Goal: Use online tool/utility: Utilize a website feature to perform a specific function

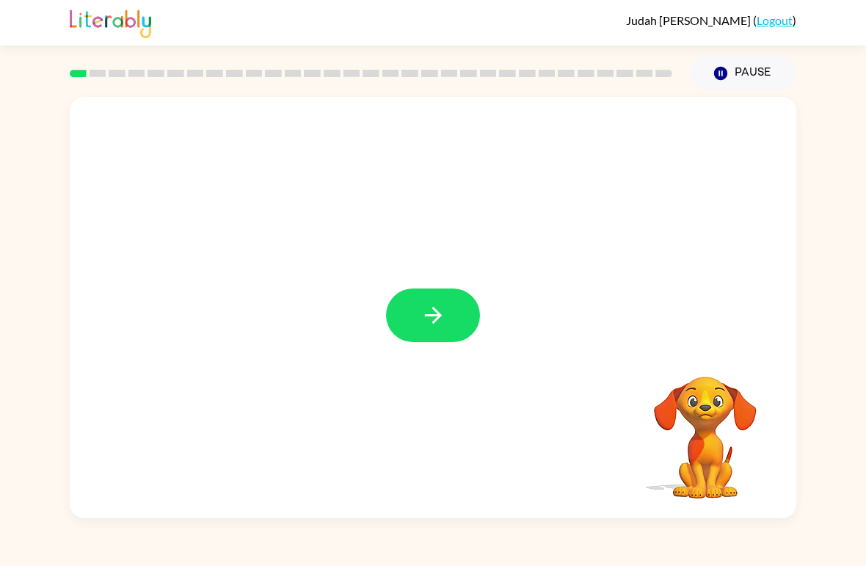
click at [433, 321] on icon "button" at bounding box center [433, 315] width 26 height 26
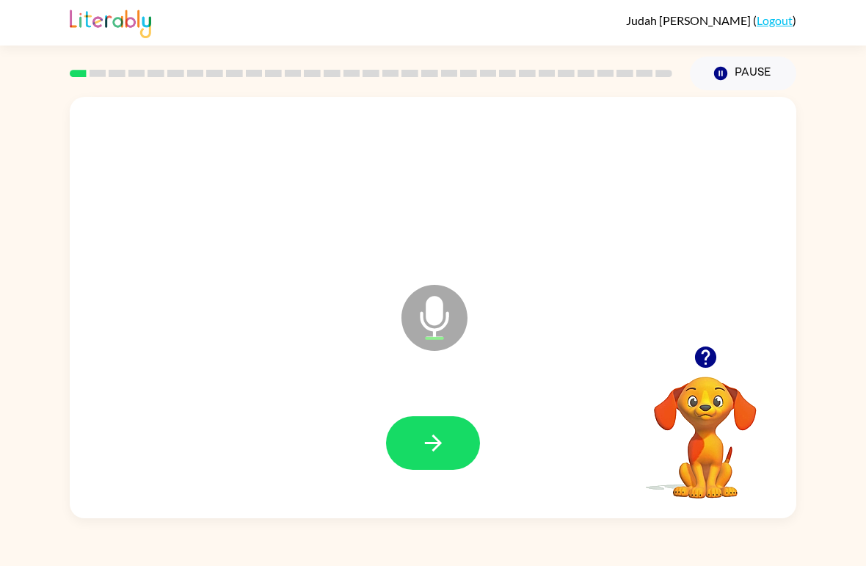
click at [409, 449] on button "button" at bounding box center [433, 443] width 94 height 54
click at [421, 448] on icon "button" at bounding box center [433, 443] width 26 height 26
click at [426, 444] on icon "button" at bounding box center [432, 442] width 17 height 17
click at [423, 444] on icon "button" at bounding box center [433, 443] width 26 height 26
click at [429, 439] on icon "button" at bounding box center [433, 443] width 26 height 26
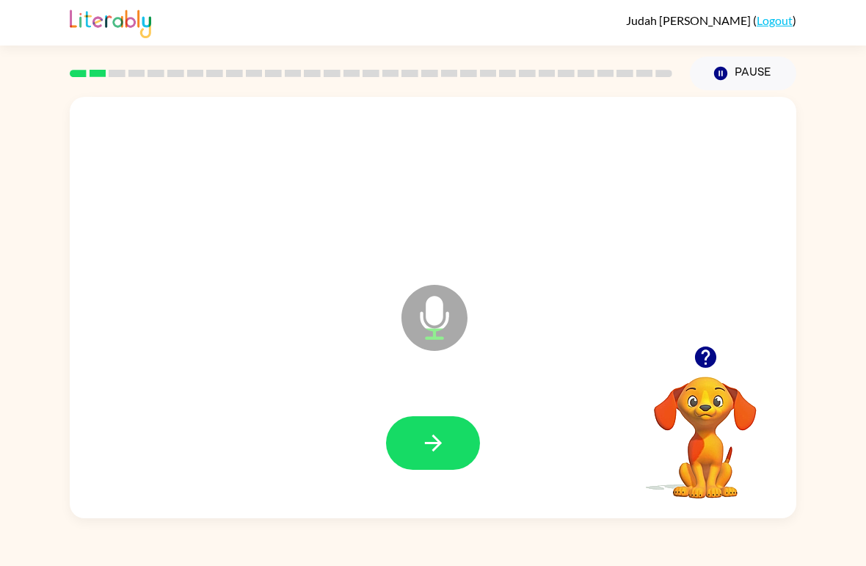
click at [431, 453] on icon "button" at bounding box center [433, 443] width 26 height 26
click at [445, 447] on icon "button" at bounding box center [433, 443] width 26 height 26
click at [434, 456] on icon "button" at bounding box center [433, 443] width 26 height 26
click at [428, 448] on icon "button" at bounding box center [433, 443] width 26 height 26
click at [433, 425] on button "button" at bounding box center [433, 443] width 94 height 54
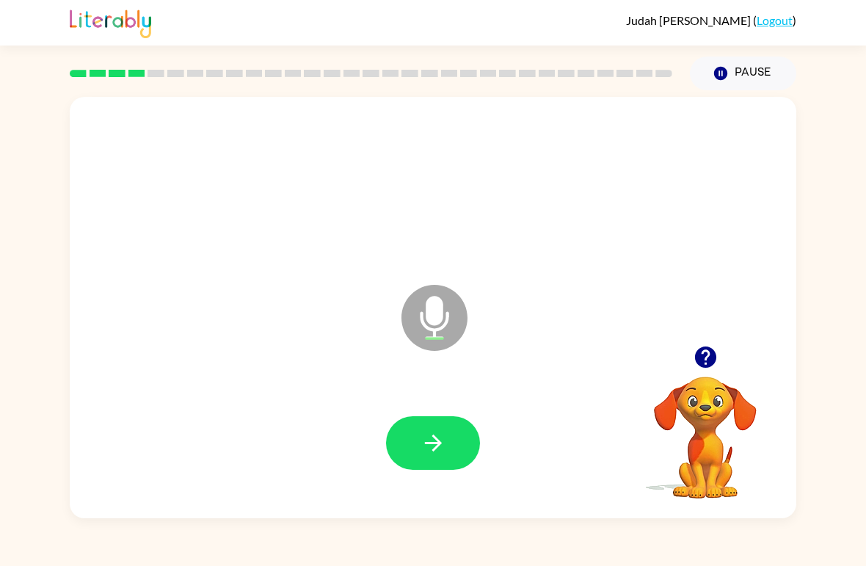
click at [434, 438] on icon "button" at bounding box center [432, 442] width 17 height 17
click at [434, 444] on icon "button" at bounding box center [432, 442] width 17 height 17
click at [425, 453] on icon "button" at bounding box center [433, 443] width 26 height 26
click at [426, 442] on icon "button" at bounding box center [433, 443] width 26 height 26
click at [428, 442] on icon "button" at bounding box center [433, 443] width 26 height 26
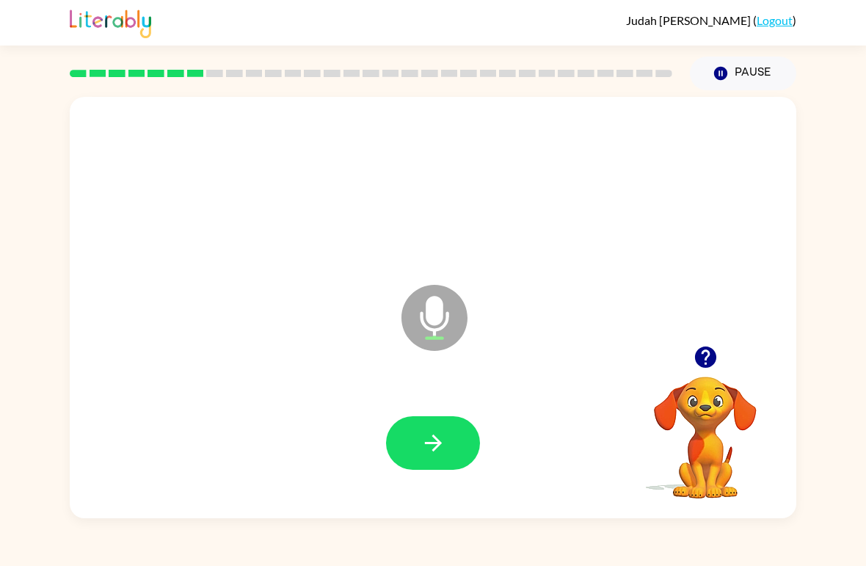
click at [430, 458] on button "button" at bounding box center [433, 443] width 94 height 54
click at [434, 450] on icon "button" at bounding box center [432, 442] width 17 height 17
click at [432, 455] on icon "button" at bounding box center [433, 443] width 26 height 26
click at [445, 432] on icon "button" at bounding box center [433, 443] width 26 height 26
click at [433, 442] on icon "button" at bounding box center [433, 443] width 26 height 26
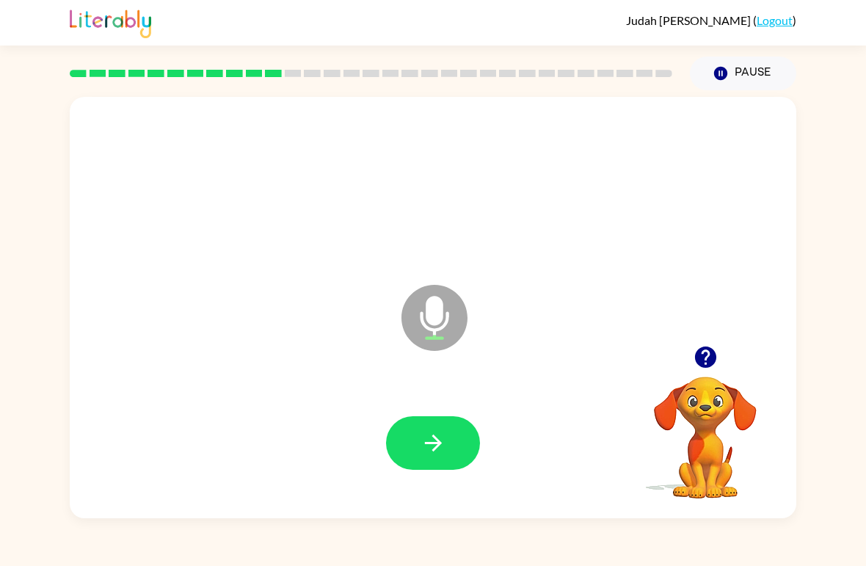
click at [449, 441] on button "button" at bounding box center [433, 443] width 94 height 54
click at [428, 442] on icon "button" at bounding box center [433, 443] width 26 height 26
click at [437, 464] on button "button" at bounding box center [433, 443] width 94 height 54
click at [439, 453] on icon "button" at bounding box center [433, 443] width 26 height 26
click at [433, 442] on icon "button" at bounding box center [433, 443] width 26 height 26
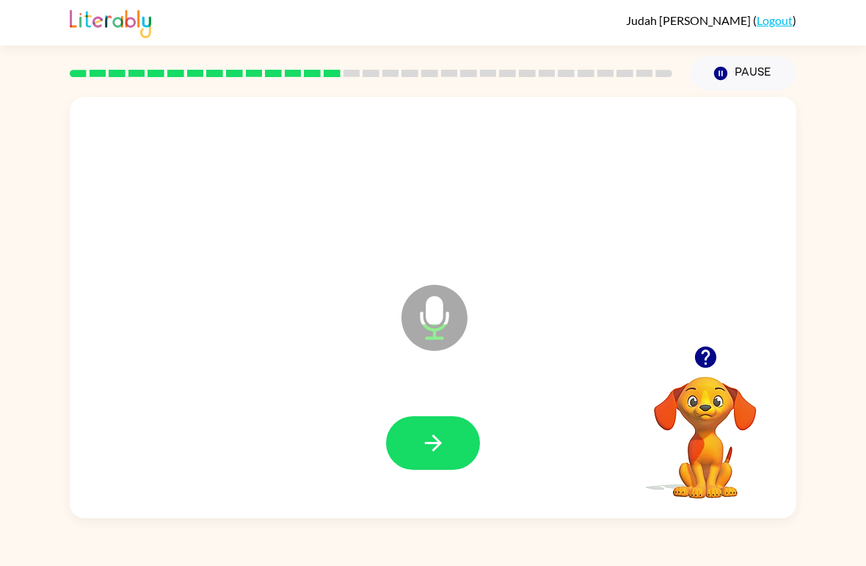
click at [443, 453] on icon "button" at bounding box center [433, 443] width 26 height 26
click at [429, 453] on icon "button" at bounding box center [433, 443] width 26 height 26
click at [431, 451] on icon "button" at bounding box center [433, 443] width 26 height 26
click at [427, 456] on icon "button" at bounding box center [433, 443] width 26 height 26
click at [428, 458] on button "button" at bounding box center [433, 443] width 94 height 54
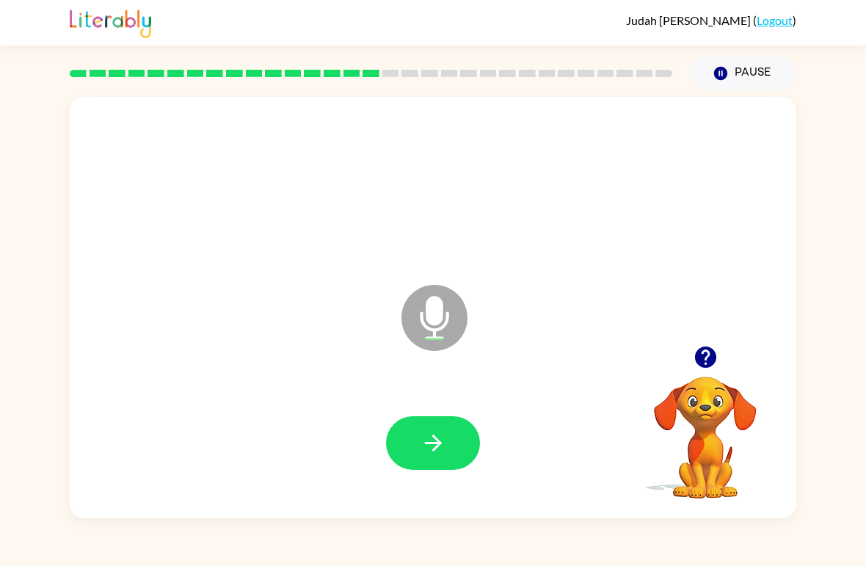
click at [428, 442] on icon "button" at bounding box center [433, 443] width 26 height 26
click at [432, 449] on icon "button" at bounding box center [433, 443] width 26 height 26
click at [441, 465] on button "button" at bounding box center [433, 443] width 94 height 54
click at [442, 448] on icon "button" at bounding box center [433, 443] width 26 height 26
click at [434, 452] on icon "button" at bounding box center [433, 443] width 26 height 26
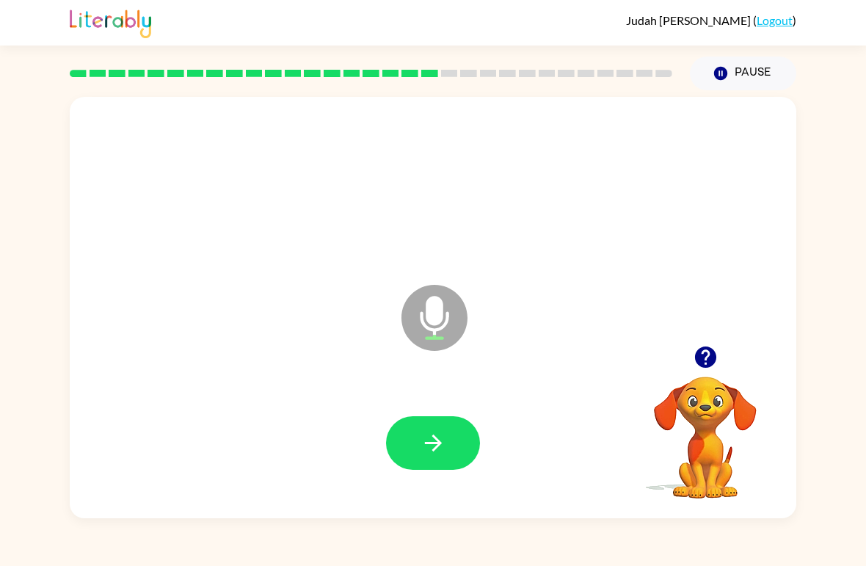
click at [442, 458] on button "button" at bounding box center [433, 443] width 94 height 54
click at [439, 456] on icon "button" at bounding box center [433, 443] width 26 height 26
click at [436, 454] on icon "button" at bounding box center [433, 443] width 26 height 26
click at [426, 461] on button "button" at bounding box center [433, 443] width 94 height 54
click at [440, 445] on icon "button" at bounding box center [433, 443] width 26 height 26
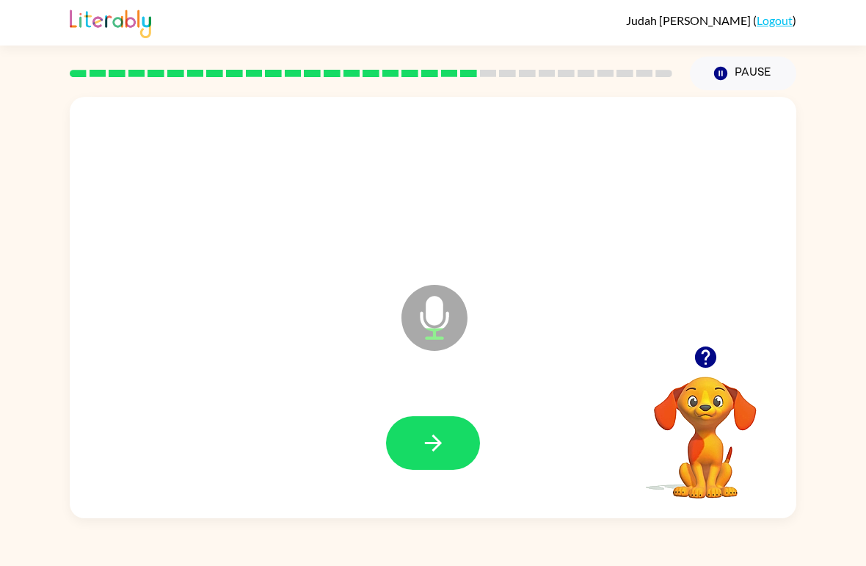
click at [425, 461] on button "button" at bounding box center [433, 443] width 94 height 54
click at [442, 434] on icon "button" at bounding box center [433, 443] width 26 height 26
click at [438, 442] on icon "button" at bounding box center [432, 442] width 17 height 17
click at [433, 442] on icon "button" at bounding box center [433, 443] width 26 height 26
click at [443, 458] on button "button" at bounding box center [433, 443] width 94 height 54
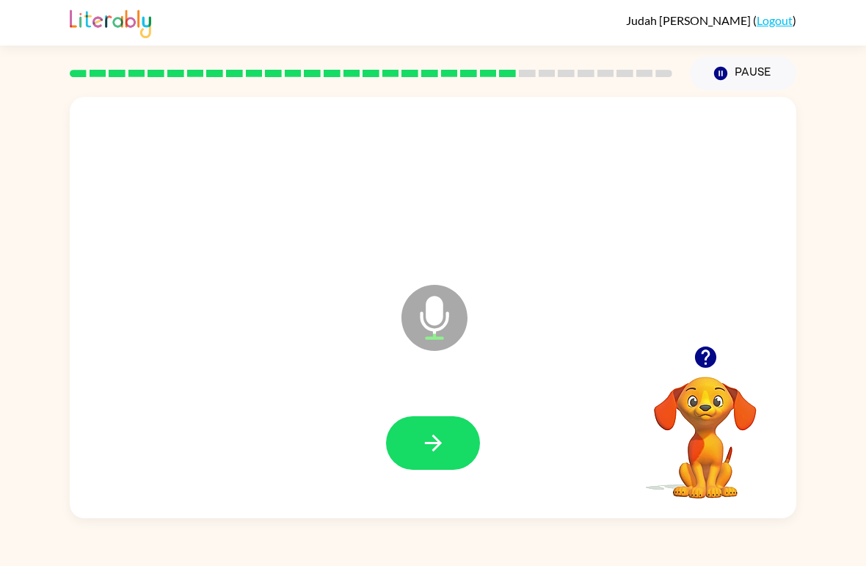
click at [450, 459] on button "button" at bounding box center [433, 443] width 94 height 54
click at [418, 463] on button "button" at bounding box center [433, 443] width 94 height 54
click at [449, 457] on button "button" at bounding box center [433, 443] width 94 height 54
click at [431, 444] on icon "button" at bounding box center [432, 442] width 17 height 17
click at [442, 457] on button "button" at bounding box center [433, 443] width 94 height 54
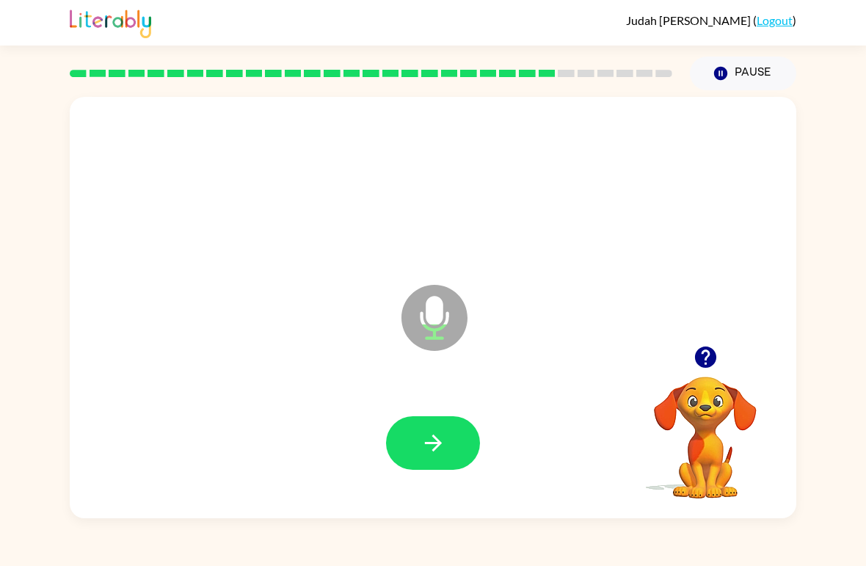
click at [428, 437] on icon "button" at bounding box center [433, 443] width 26 height 26
click at [439, 444] on icon "button" at bounding box center [432, 442] width 17 height 17
click at [451, 456] on button "button" at bounding box center [433, 443] width 94 height 54
click at [435, 447] on icon "button" at bounding box center [433, 443] width 26 height 26
click at [442, 453] on icon "button" at bounding box center [433, 443] width 26 height 26
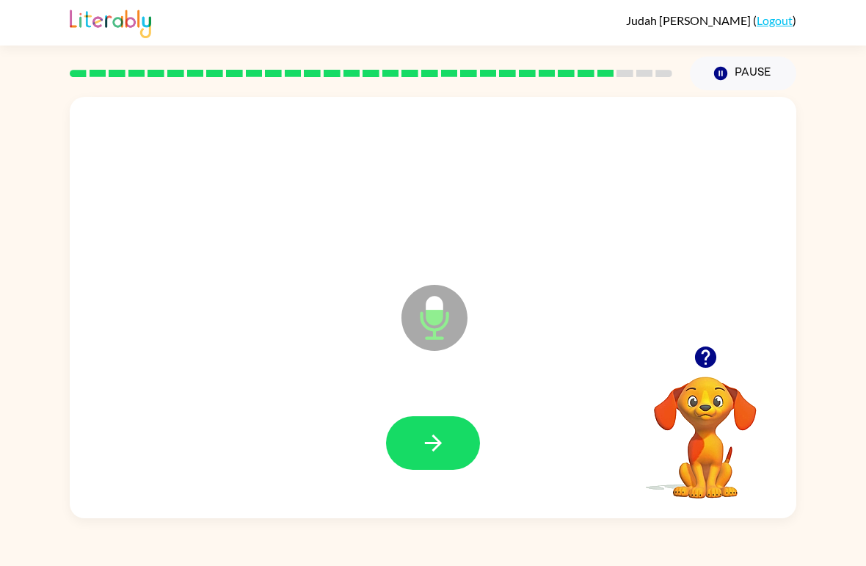
click at [442, 457] on button "button" at bounding box center [433, 443] width 94 height 54
click at [450, 466] on button "button" at bounding box center [433, 443] width 94 height 54
click at [429, 444] on icon "button" at bounding box center [432, 442] width 17 height 17
click at [446, 451] on button "button" at bounding box center [433, 443] width 94 height 54
click at [442, 437] on icon "button" at bounding box center [433, 443] width 26 height 26
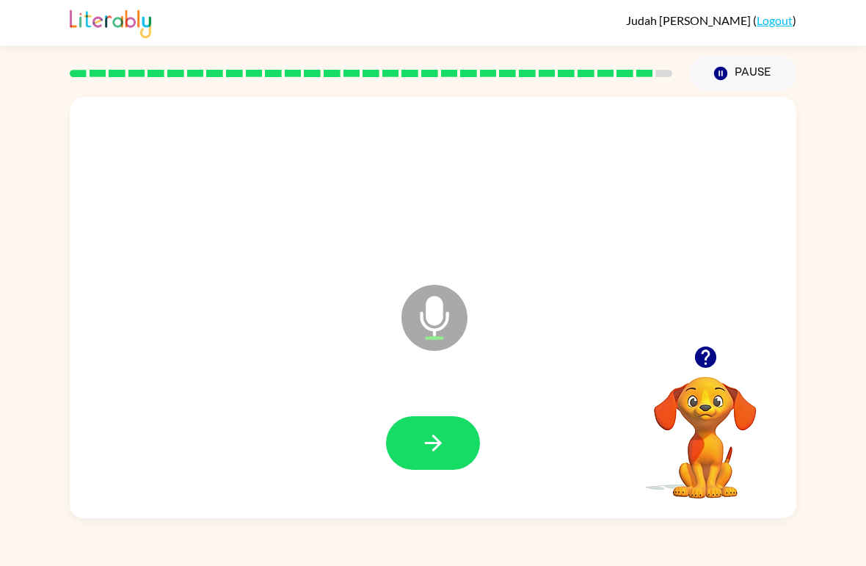
click at [431, 466] on button "button" at bounding box center [433, 443] width 94 height 54
